Goal: Task Accomplishment & Management: Complete application form

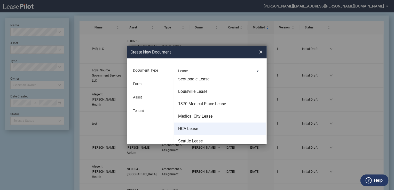
scroll to position [33, 0]
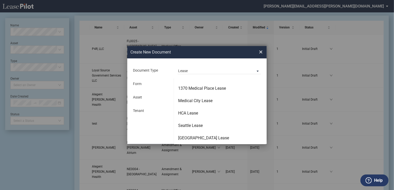
click at [193, 73] on md-backdrop at bounding box center [197, 101] width 394 height 202
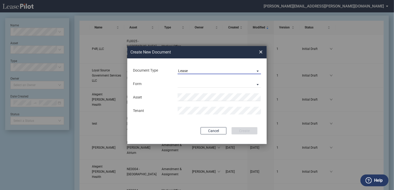
click at [191, 72] on span "Lease" at bounding box center [215, 70] width 74 height 5
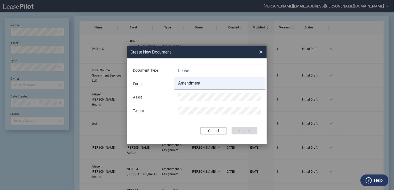
click at [191, 81] on div "Amendment" at bounding box center [189, 83] width 22 height 6
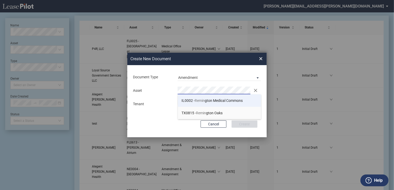
click at [223, 98] on li "IL0002 - Remin gton Medical Commons" at bounding box center [219, 100] width 83 height 12
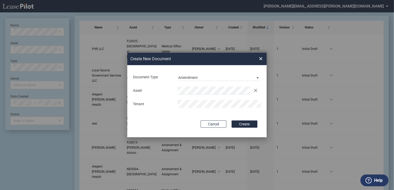
click at [150, 118] on div "Document Type Amendment Deal Type Office Deal Type Office Form Amendment & Assi…" at bounding box center [196, 101] width 139 height 72
click at [251, 123] on button "Create" at bounding box center [244, 123] width 26 height 7
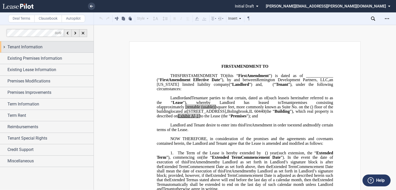
click at [63, 50] on div "Tenant Information" at bounding box center [50, 47] width 86 height 6
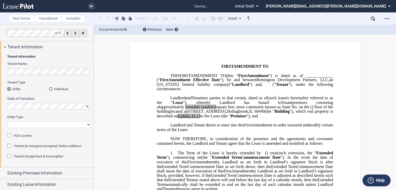
click at [22, 124] on select "Corporation Limited Liability Company General Partnership Limited Partnership O…" at bounding box center [49, 124] width 84 height 7
select select "corporation"
click at [7, 121] on select "Corporation Limited Liability Company General Partnership Limited Partnership O…" at bounding box center [49, 124] width 84 height 7
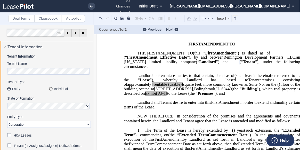
scroll to position [47, 0]
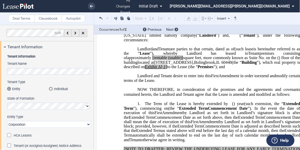
click at [0, 69] on html ".bocls-1{fill:#26354a;fill-rule:evenodd} Loading... × all changes saved Pending…" at bounding box center [150, 75] width 300 height 150
click at [208, 111] on span "Extended Term" at bounding box center [193, 108] width 29 height 5
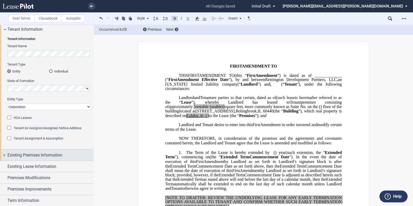
scroll to position [32, 0]
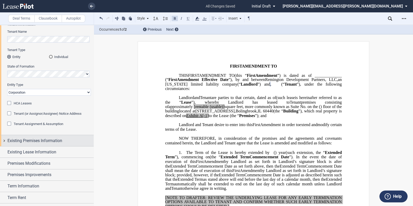
click at [63, 143] on div "Existing Premises Information" at bounding box center [50, 141] width 86 height 6
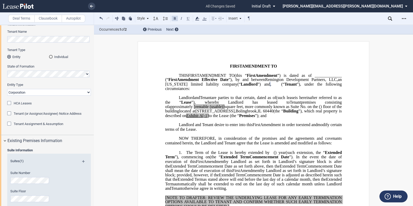
scroll to position [97, 0]
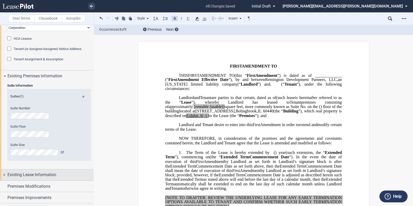
click at [19, 175] on span "Existing Lease Information" at bounding box center [31, 175] width 49 height 6
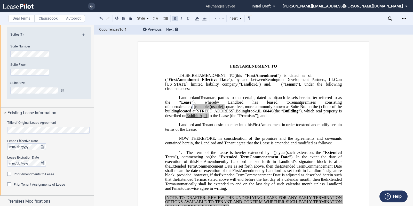
scroll to position [193, 0]
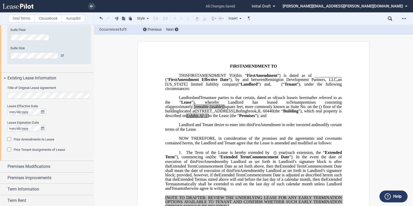
click at [0, 95] on html ".bocls-1{fill:#26354a;fill-rule:evenodd} Loading... × all changes saved Pending…" at bounding box center [206, 103] width 413 height 206
click at [44, 111] on button "true" at bounding box center [42, 112] width 6 height 7
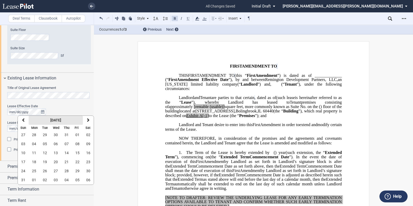
click at [59, 118] on strong "August 2025" at bounding box center [55, 120] width 11 height 4
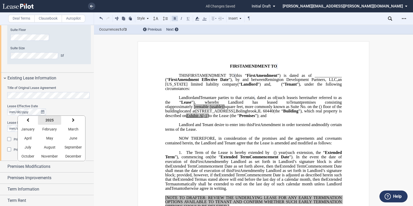
click at [56, 120] on button "2025" at bounding box center [49, 120] width 23 height 9
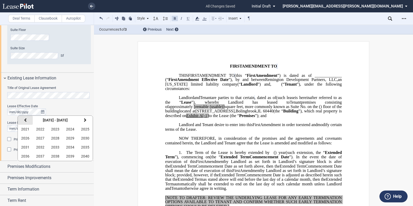
click at [22, 122] on button "previous" at bounding box center [25, 120] width 15 height 9
click at [70, 155] on span "2019" at bounding box center [70, 156] width 8 height 4
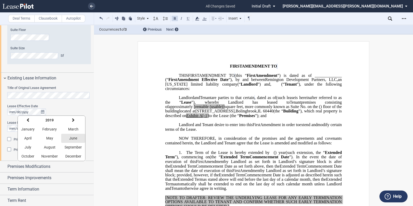
click at [72, 138] on span "June" at bounding box center [73, 138] width 8 height 4
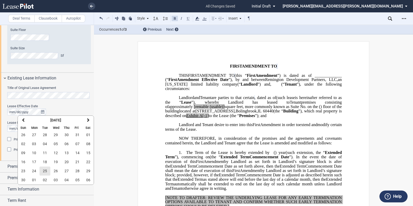
click at [42, 173] on button "25" at bounding box center [44, 171] width 11 height 9
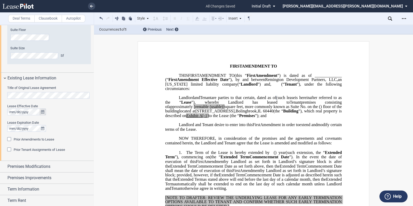
click at [43, 113] on icon "true" at bounding box center [42, 112] width 3 height 4
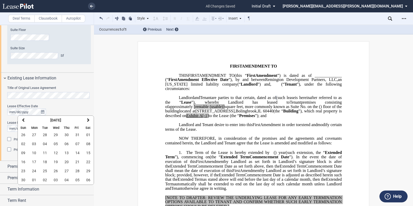
click at [36, 144] on span "03" at bounding box center [34, 144] width 4 height 4
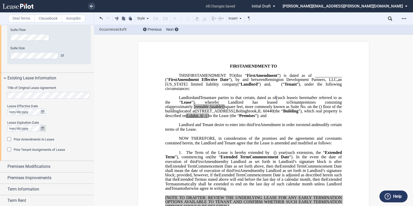
click at [43, 128] on icon "true" at bounding box center [42, 129] width 3 height 4
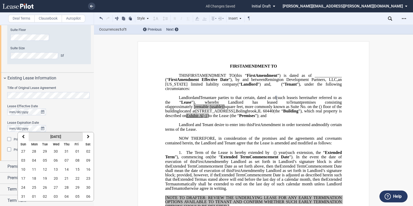
click at [73, 136] on button "August 2025" at bounding box center [56, 136] width 54 height 9
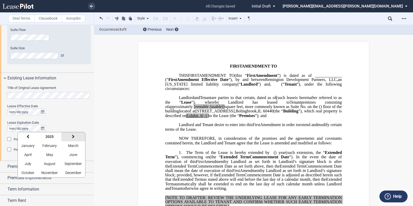
click at [61, 136] on button "next" at bounding box center [73, 136] width 24 height 9
click at [51, 136] on strong "2026" at bounding box center [49, 137] width 8 height 4
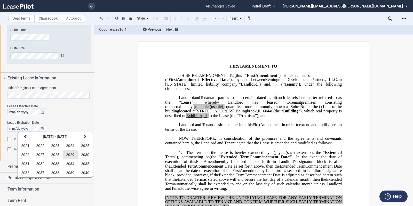
click at [72, 153] on span "2029" at bounding box center [70, 155] width 8 height 4
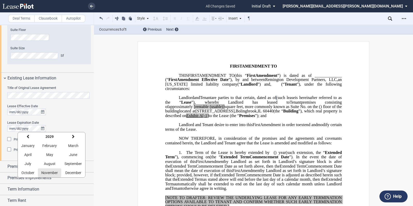
click at [51, 171] on span "November" at bounding box center [49, 173] width 17 height 4
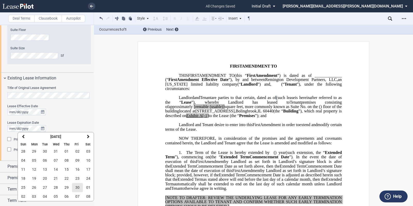
click at [75, 186] on span "30" at bounding box center [77, 187] width 4 height 4
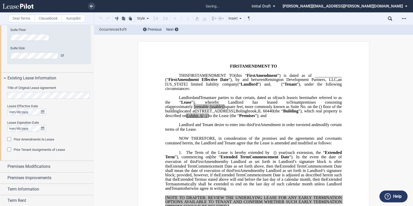
click at [49, 138] on span "Prior Amendments to Lease" at bounding box center [34, 139] width 40 height 4
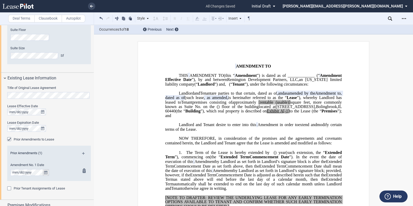
click at [46, 171] on icon "true" at bounding box center [45, 173] width 3 height 4
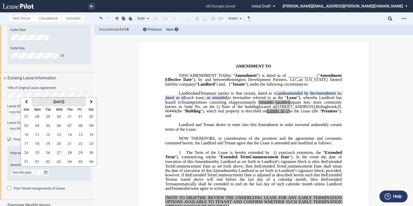
click at [53, 100] on strong "August 2025" at bounding box center [58, 102] width 11 height 4
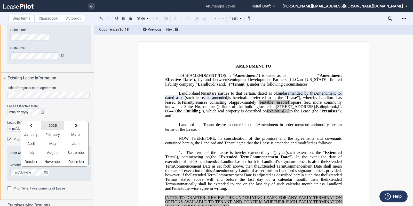
click at [52, 126] on strong "2025" at bounding box center [52, 126] width 8 height 4
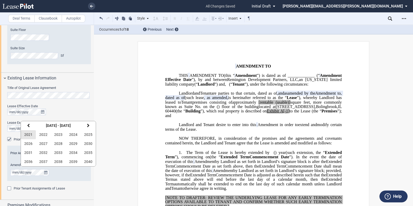
click at [29, 130] on button "2021" at bounding box center [28, 134] width 15 height 9
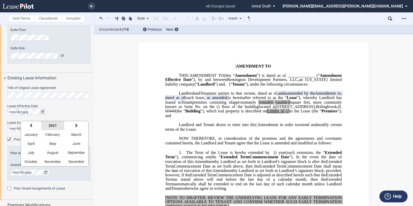
click at [44, 125] on button "2021" at bounding box center [52, 125] width 23 height 9
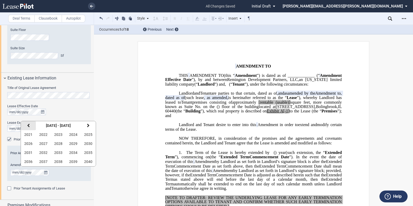
click at [28, 125] on icon "button" at bounding box center [28, 126] width 3 height 4
click at [86, 160] on span "2020" at bounding box center [88, 162] width 8 height 4
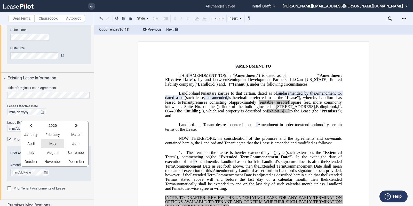
click at [50, 143] on span "May" at bounding box center [52, 144] width 7 height 4
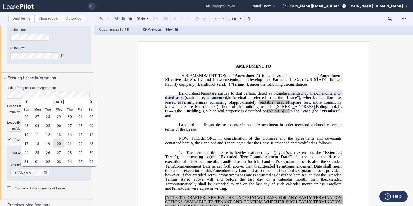
click at [59, 142] on span "20" at bounding box center [59, 144] width 4 height 4
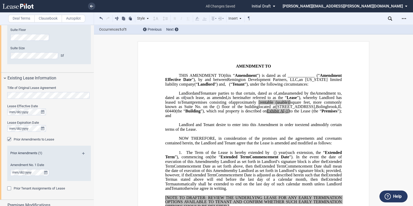
click at [247, 118] on p "Remington Development Partners, LLC , an Illinois limited liability company (“ …" at bounding box center [253, 104] width 176 height 27
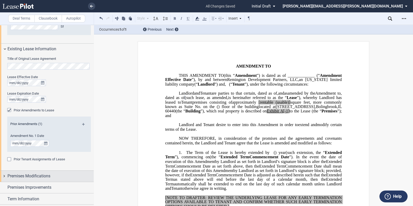
scroll to position [258, 0]
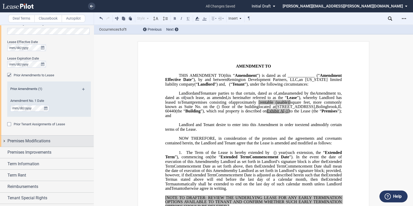
click at [43, 142] on span "Premises Modifications" at bounding box center [28, 141] width 43 height 6
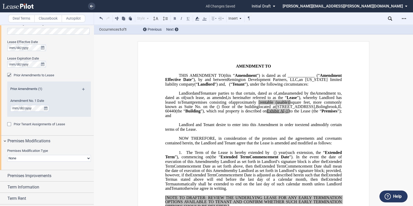
click at [37, 155] on select "None Expansion Relocation" at bounding box center [49, 158] width 84 height 7
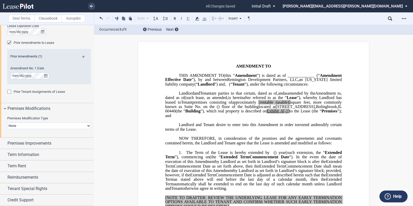
click at [86, 125] on select "None Expansion Relocation" at bounding box center [49, 125] width 84 height 7
select select "relocation"
click at [7, 122] on select "None Expansion Relocation" at bounding box center [49, 125] width 84 height 7
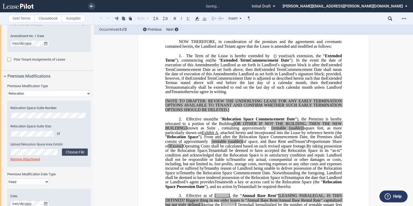
scroll to position [355, 0]
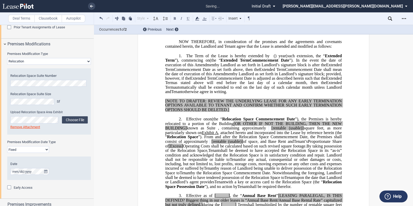
click at [43, 150] on select "Fixed Floating" at bounding box center [28, 149] width 42 height 7
click at [66, 151] on div "Premises Modification Date Type Fixed Floating" at bounding box center [49, 146] width 84 height 13
click at [26, 151] on select "Fixed Floating" at bounding box center [28, 149] width 42 height 7
click at [7, 146] on select "Fixed Floating" at bounding box center [28, 149] width 42 height 7
click at [44, 172] on icon "true" at bounding box center [45, 172] width 3 height 4
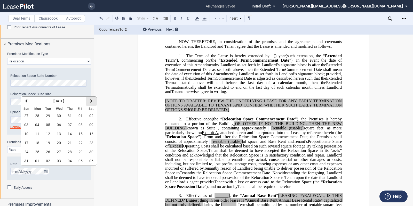
click at [91, 104] on button "next" at bounding box center [91, 101] width 11 height 9
click at [82, 42] on div "Premises Modifications" at bounding box center [50, 44] width 86 height 6
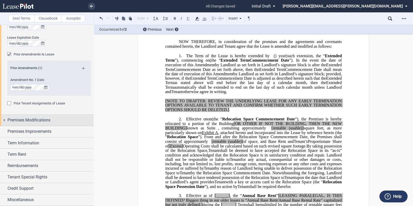
scroll to position [278, 0]
click at [21, 121] on span "Premises Modifications" at bounding box center [28, 121] width 43 height 6
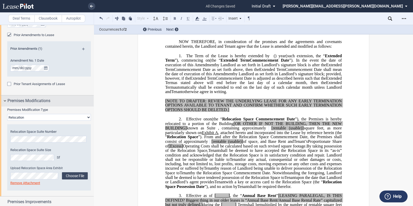
scroll to position [355, 0]
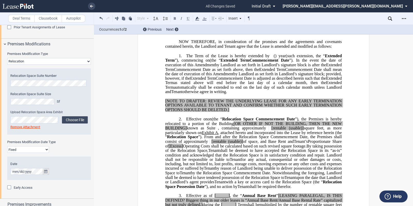
click at [46, 173] on icon "true" at bounding box center [45, 172] width 3 height 4
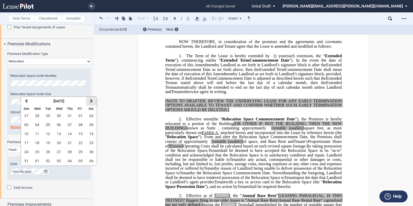
click at [88, 101] on button "next" at bounding box center [91, 101] width 11 height 9
click at [32, 127] on button "06" at bounding box center [37, 124] width 11 height 9
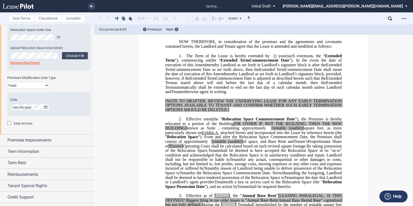
scroll to position [419, 0]
click at [36, 138] on span "Premises Improvements" at bounding box center [29, 140] width 44 height 6
click at [49, 154] on select "Landlord Constructs Tenant Improvements Tenant Constructs Tenant Improvements "…" at bounding box center [49, 157] width 84 height 7
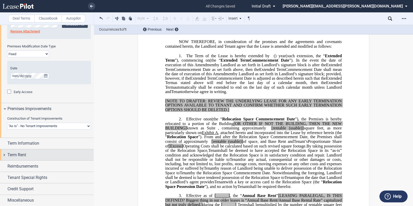
click at [7, 123] on select "Landlord Constructs Tenant Improvements Tenant Constructs Tenant Improvements "…" at bounding box center [49, 126] width 84 height 7
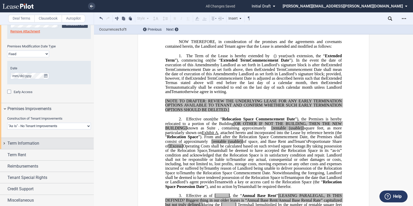
click at [27, 146] on span "Term Information" at bounding box center [23, 143] width 32 height 6
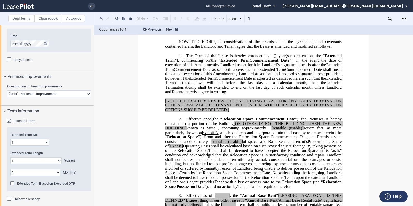
scroll to position [515, 0]
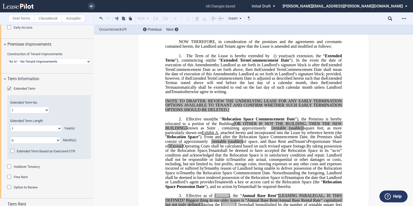
click at [22, 129] on select "0 1 2 3 4 5 6 7 8 9 10 11 12 13 14 15 16 17 18 19 20" at bounding box center [35, 128] width 51 height 7
select select "number:3"
click at [10, 125] on select "0 1 2 3 4 5 6 7 8 9 10 11 12 13 14 15 16 17 18 19 20" at bounding box center [35, 128] width 51 height 7
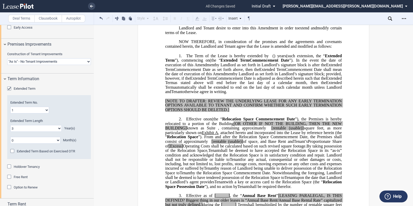
click at [81, 126] on div "Year(s)" at bounding box center [75, 128] width 23 height 5
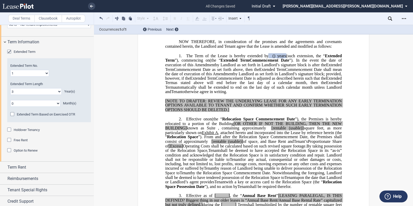
scroll to position [564, 0]
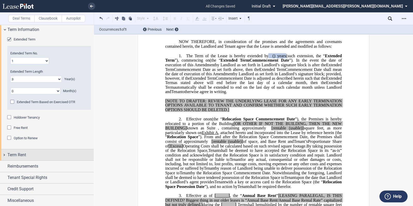
click at [28, 153] on div "Term Rent" at bounding box center [50, 155] width 86 height 6
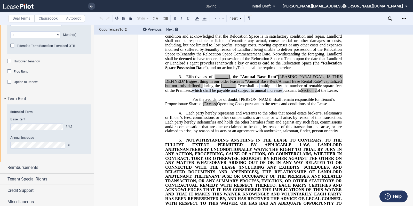
scroll to position [216, 0]
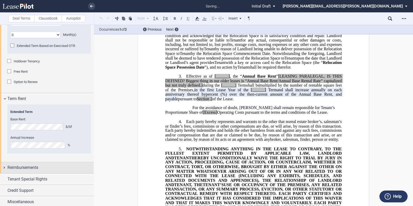
click at [54, 167] on div "Reimbursements" at bounding box center [50, 168] width 86 height 6
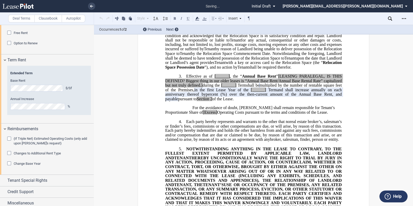
scroll to position [662, 0]
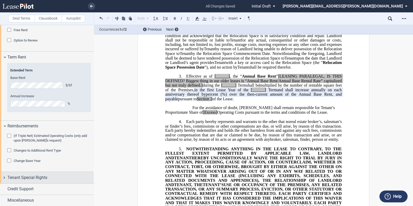
click at [22, 175] on span "Tenant Special Rights" at bounding box center [27, 178] width 40 height 6
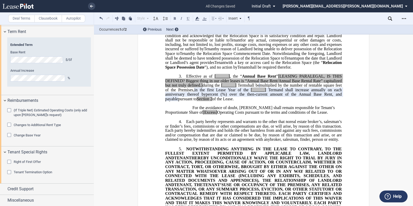
scroll to position [687, 0]
click at [30, 187] on span "Credit Support" at bounding box center [20, 189] width 26 height 6
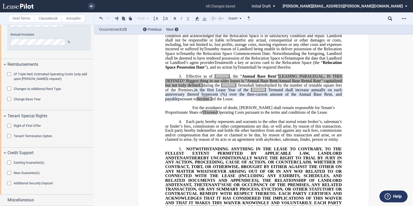
click at [24, 184] on span "Additional Security Deposit" at bounding box center [33, 183] width 39 height 4
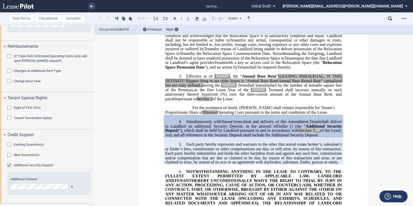
scroll to position [750, 0]
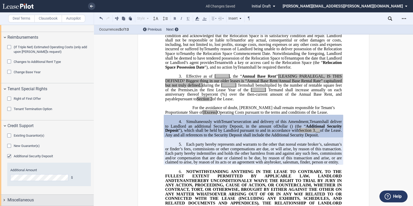
click at [40, 189] on div "Miscellaneous" at bounding box center [50, 200] width 86 height 6
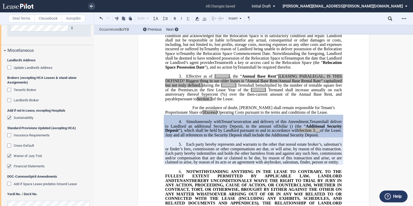
scroll to position [910, 0]
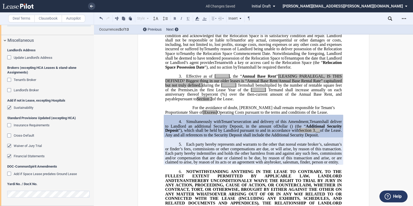
click at [19, 90] on span "Landlord's Broker" at bounding box center [26, 90] width 25 height 4
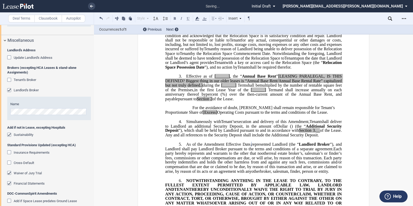
click at [78, 79] on div "Tenant's Broker" at bounding box center [49, 80] width 84 height 5
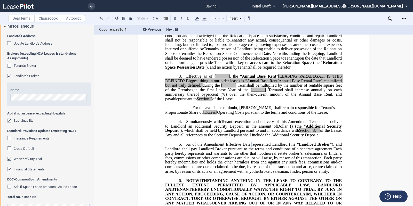
scroll to position [937, 0]
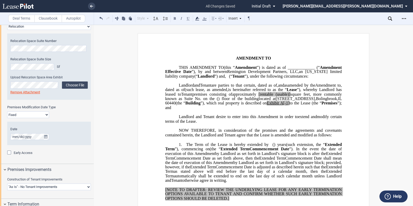
scroll to position [0, 0]
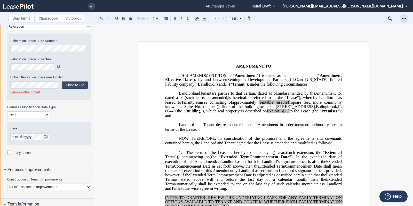
click at [396, 18] on div "Open Lease options menu" at bounding box center [403, 18] width 8 height 8
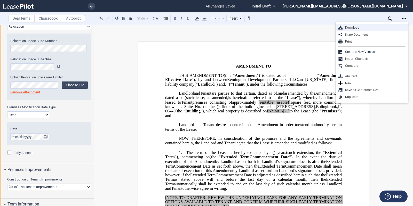
click at [378, 28] on div "Download" at bounding box center [373, 28] width 63 height 4
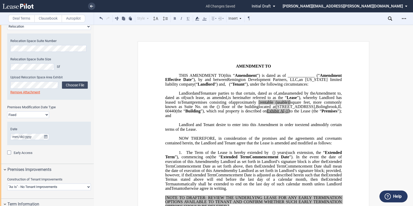
drag, startPoint x: 247, startPoint y: 57, endPoint x: 190, endPoint y: 40, distance: 59.0
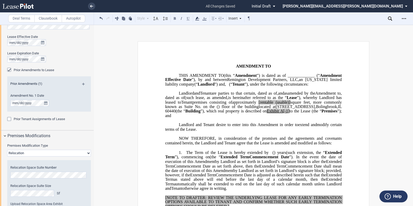
scroll to position [290, 0]
